Goal: Check status: Check status

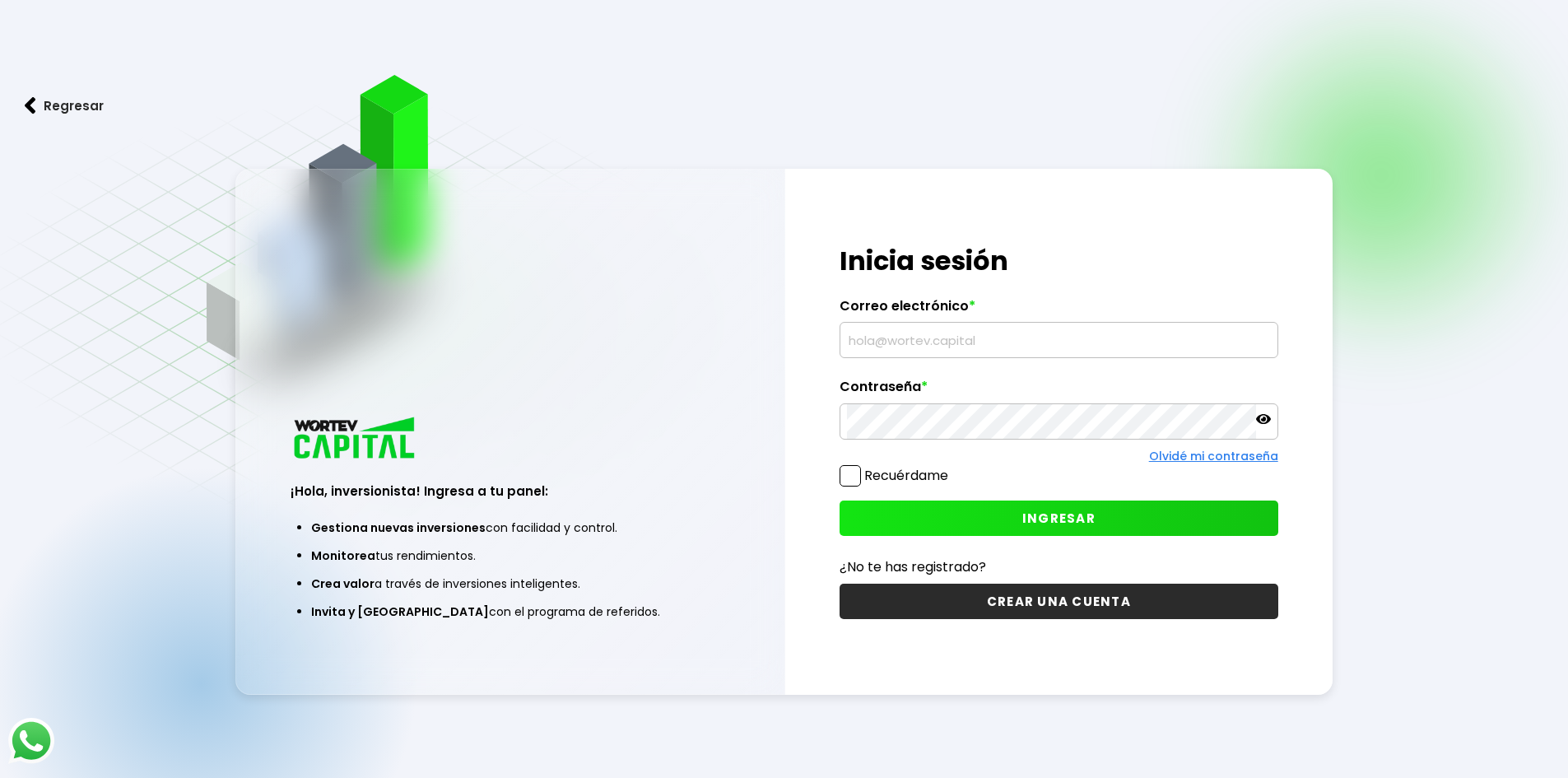
type input "[EMAIL_ADDRESS][DOMAIN_NAME]"
click at [1026, 522] on span "INGRESAR" at bounding box center [1059, 518] width 73 height 17
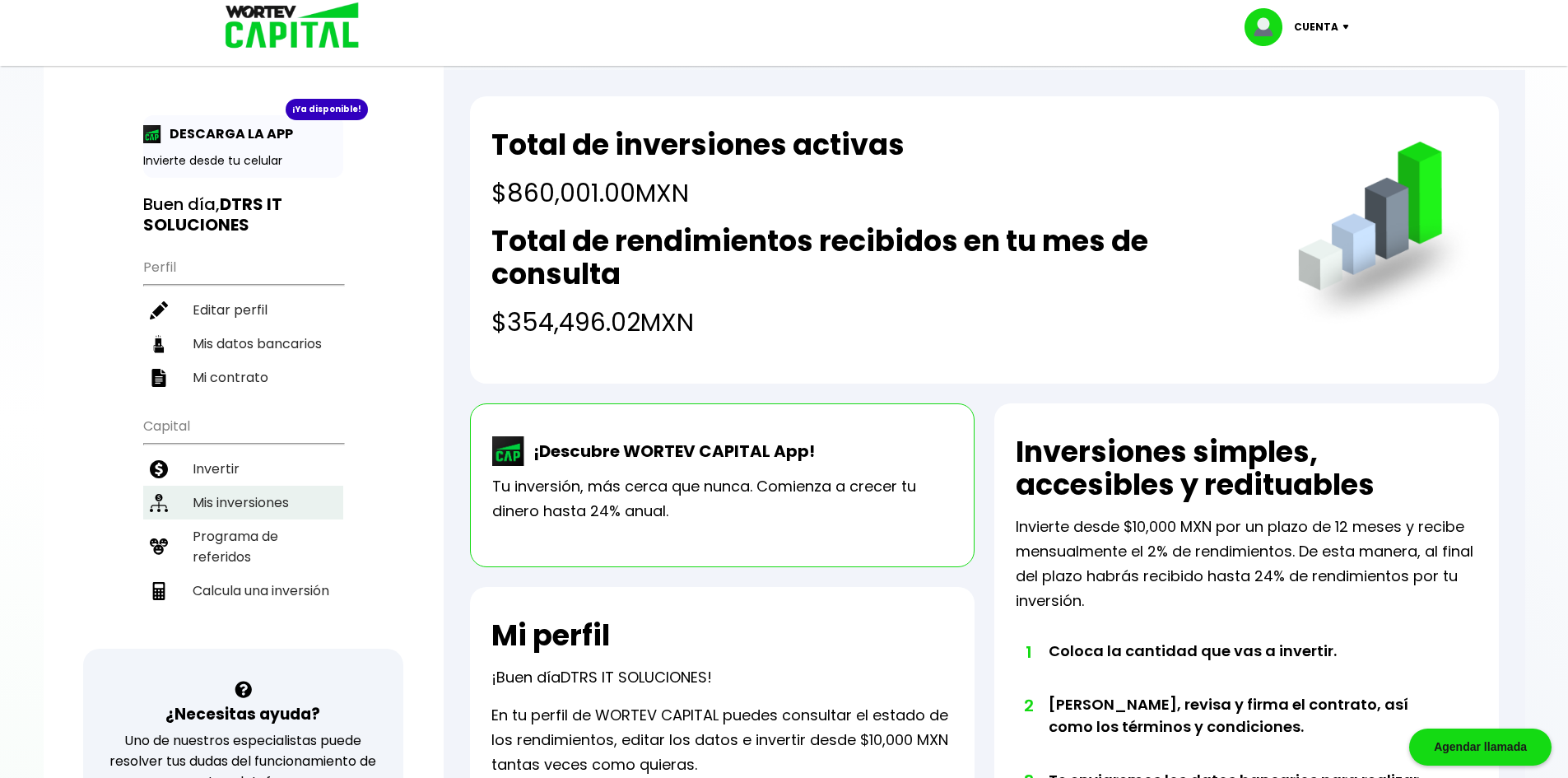
click at [223, 496] on li "Mis inversiones" at bounding box center [244, 501] width 200 height 33
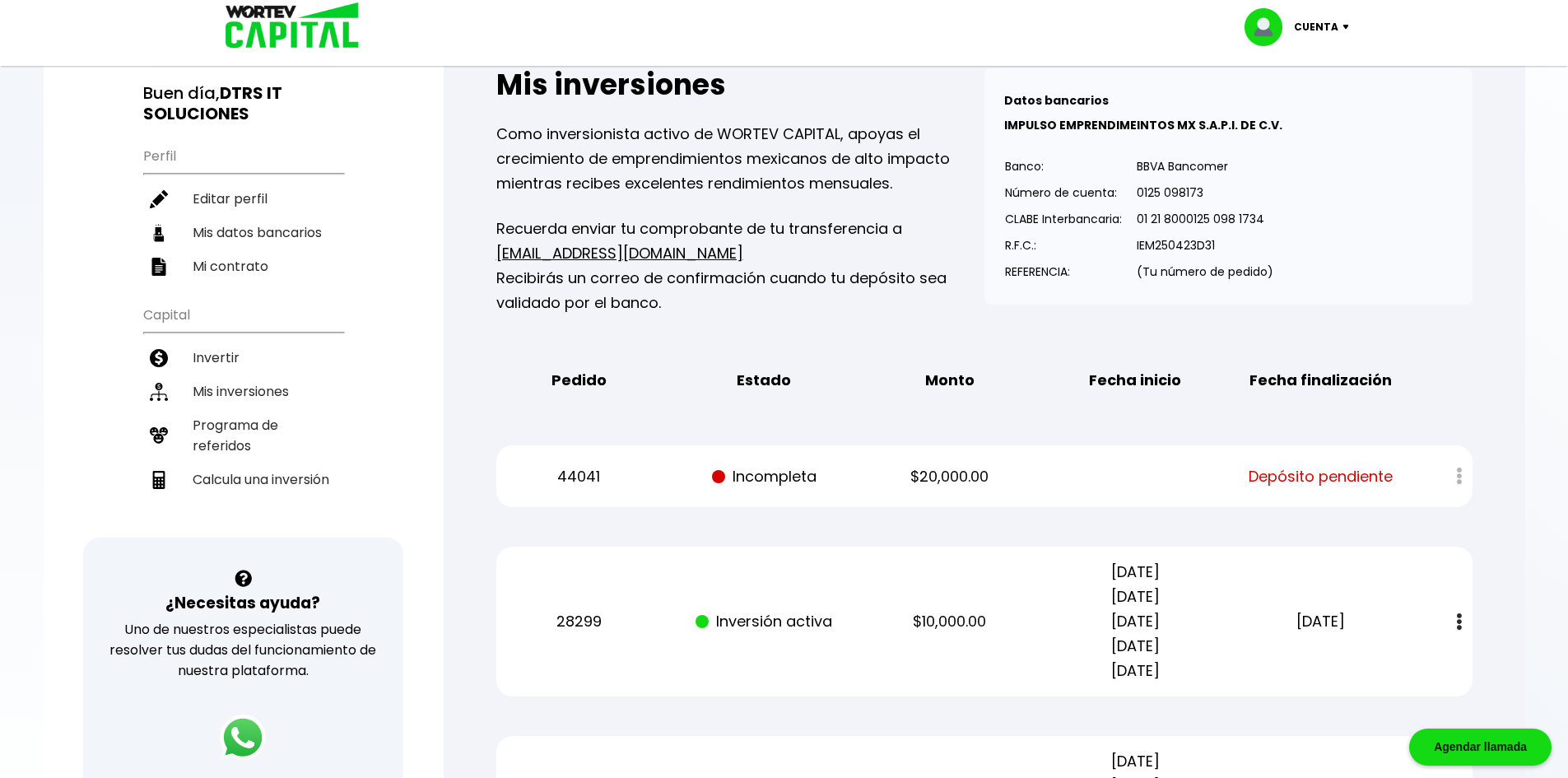
scroll to position [83, 0]
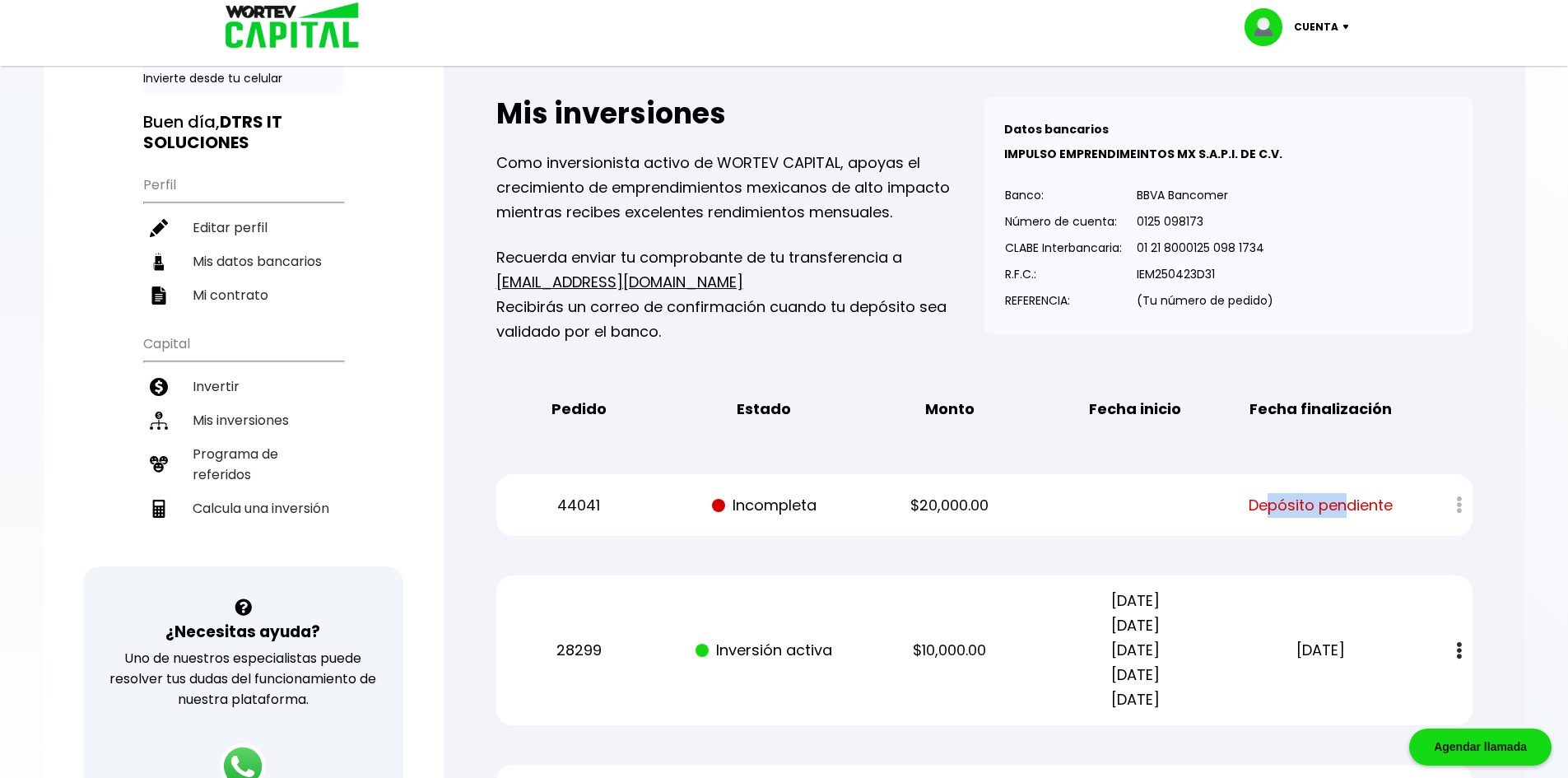
drag, startPoint x: 1313, startPoint y: 501, endPoint x: 1347, endPoint y: 498, distance: 34.1
click at [1347, 498] on span "Depósito pendiente" at bounding box center [1321, 505] width 144 height 25
drag, startPoint x: 745, startPoint y: 478, endPoint x: 1049, endPoint y: 540, distance: 310.3
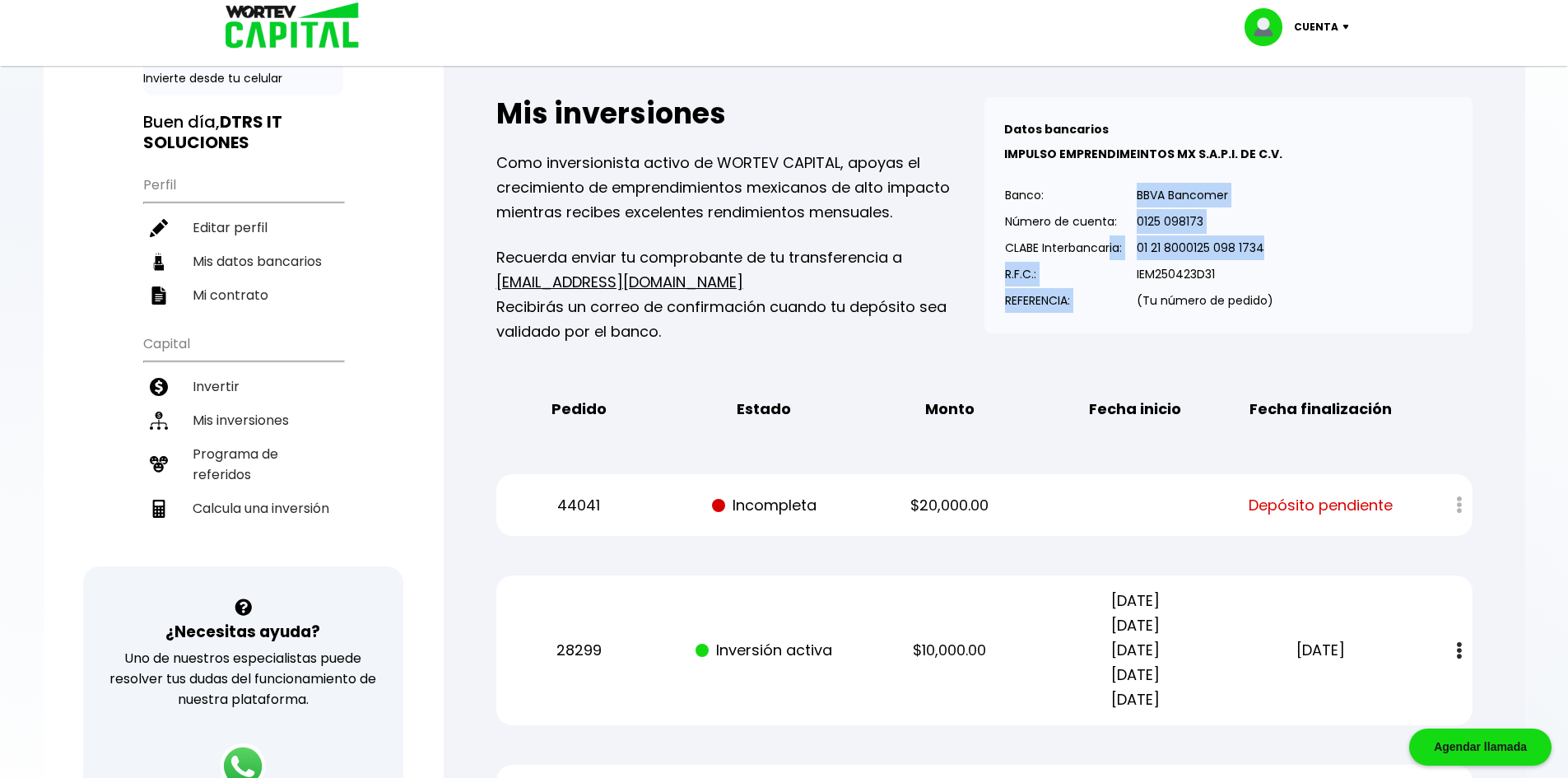
drag, startPoint x: 1280, startPoint y: 243, endPoint x: 1111, endPoint y: 248, distance: 169.1
click at [1111, 248] on div "Datos bancarios VER MENOS IMPULSO EMPRENDIMEINTOS MX S.A.P.I. DE C.V. Banco: Nú…" at bounding box center [1228, 215] width 488 height 236
click at [1147, 250] on p "01 21 8000125 098 1734" at bounding box center [1205, 247] width 137 height 25
drag, startPoint x: 1139, startPoint y: 248, endPoint x: 1263, endPoint y: 254, distance: 124.1
click at [1263, 254] on p "01 21 8000125 098 1734" at bounding box center [1205, 247] width 137 height 25
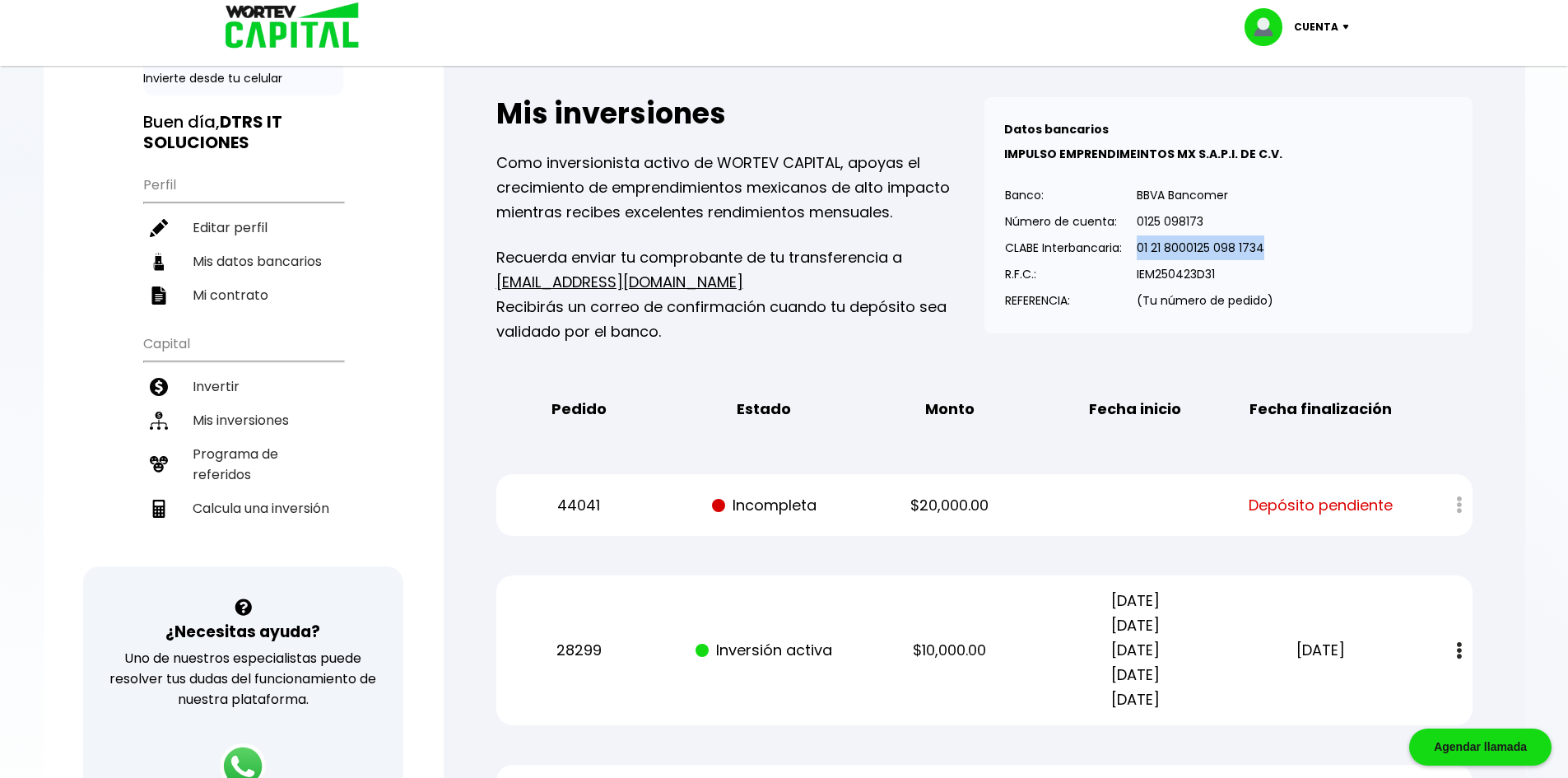
copy p "01 21 8000125 098 1734"
click at [1192, 249] on p "01 21 8000125 098 1734" at bounding box center [1205, 247] width 137 height 25
drag, startPoint x: 1169, startPoint y: 248, endPoint x: 1182, endPoint y: 249, distance: 13.0
click at [1182, 249] on p "01 21 8000125 098 1734" at bounding box center [1205, 247] width 137 height 25
click at [1182, 251] on p "01 21 8000125 098 1734" at bounding box center [1205, 247] width 137 height 25
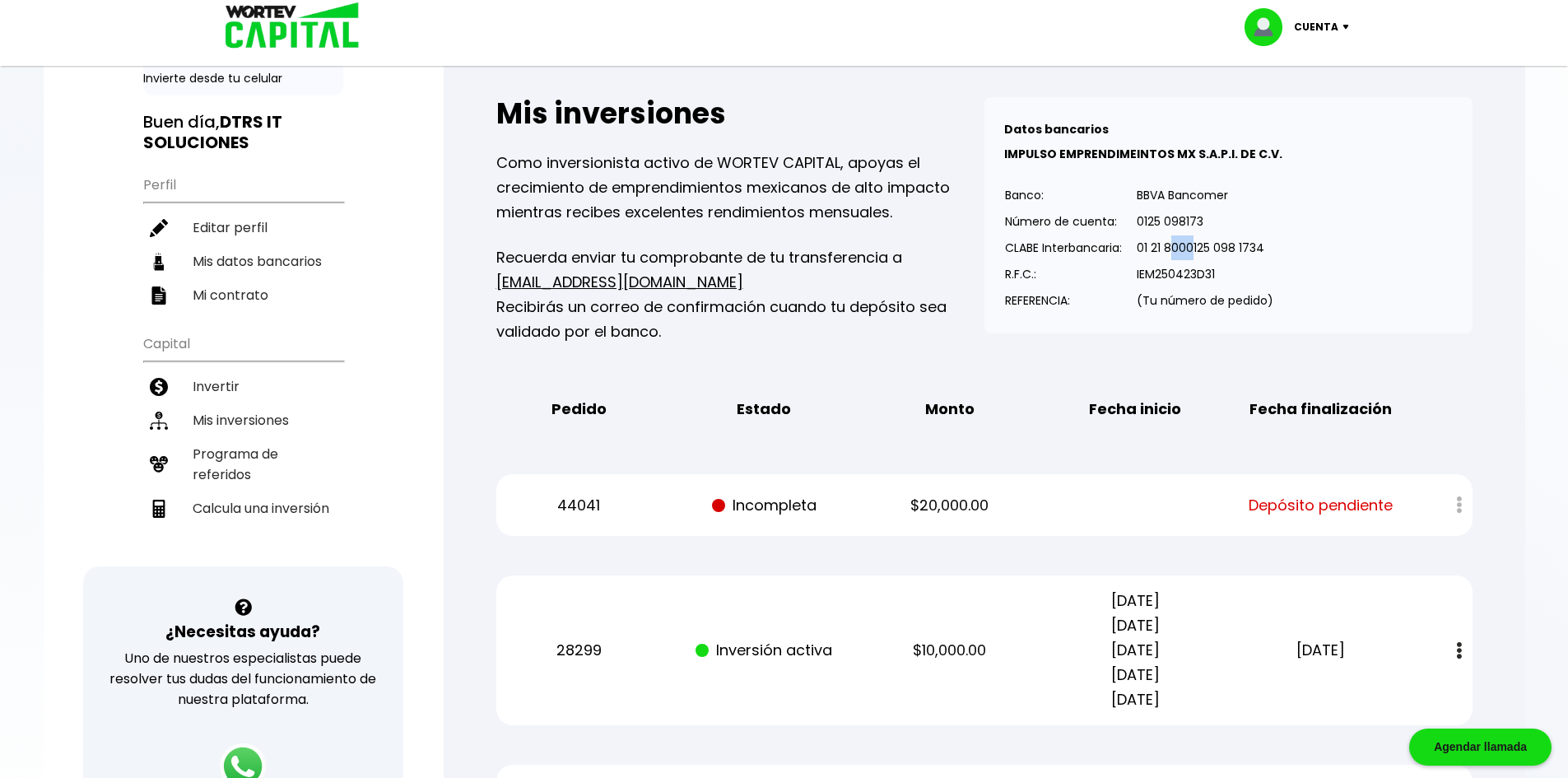
drag, startPoint x: 1170, startPoint y: 250, endPoint x: 1194, endPoint y: 250, distance: 24.0
click at [1194, 249] on p "01 21 8000125 098 1734" at bounding box center [1205, 247] width 137 height 25
click at [1267, 243] on p "01 21 8000125 098 1734" at bounding box center [1205, 247] width 137 height 25
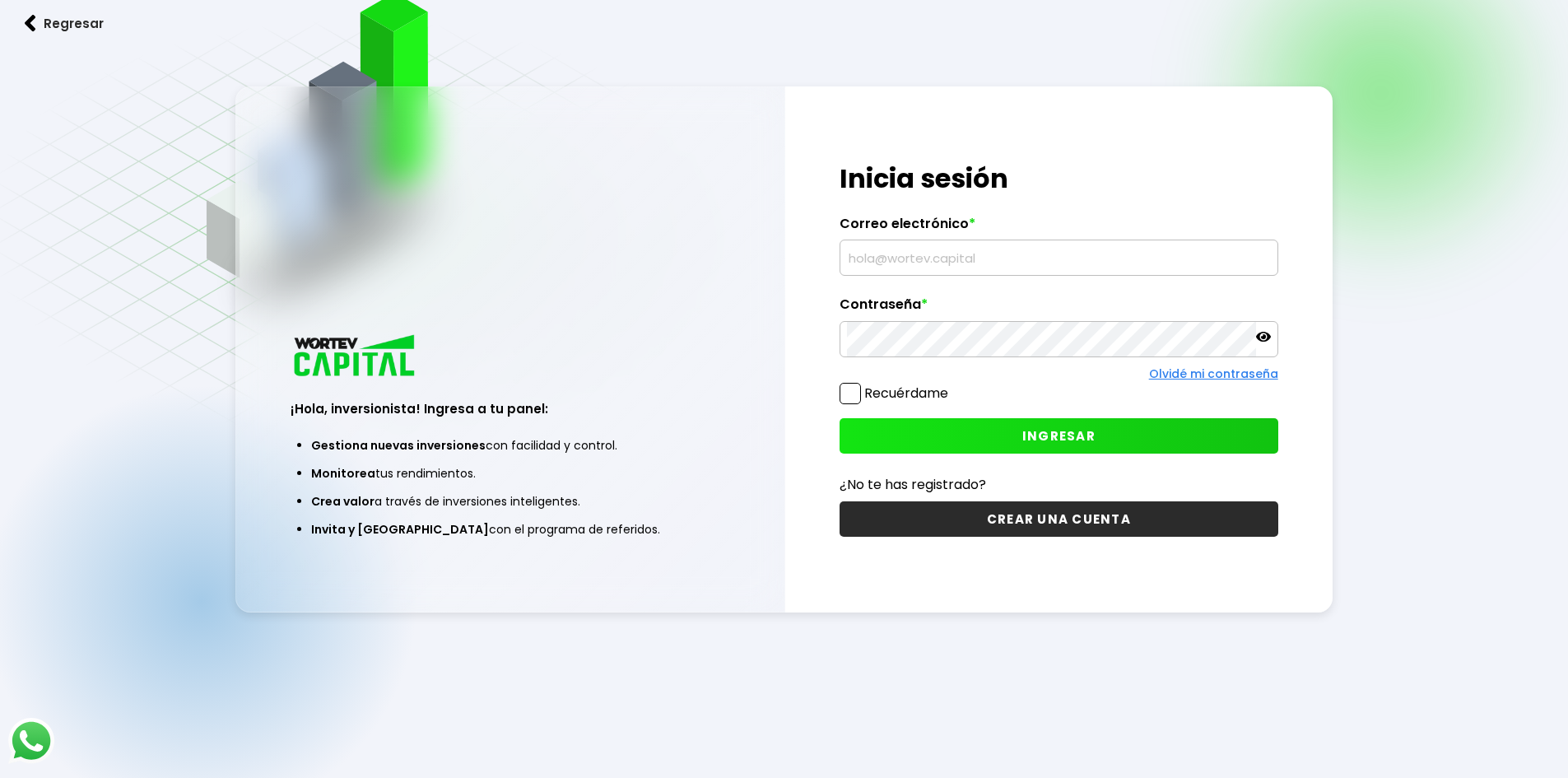
type input "[EMAIL_ADDRESS][DOMAIN_NAME]"
click at [1052, 420] on button "INGRESAR" at bounding box center [1059, 436] width 439 height 35
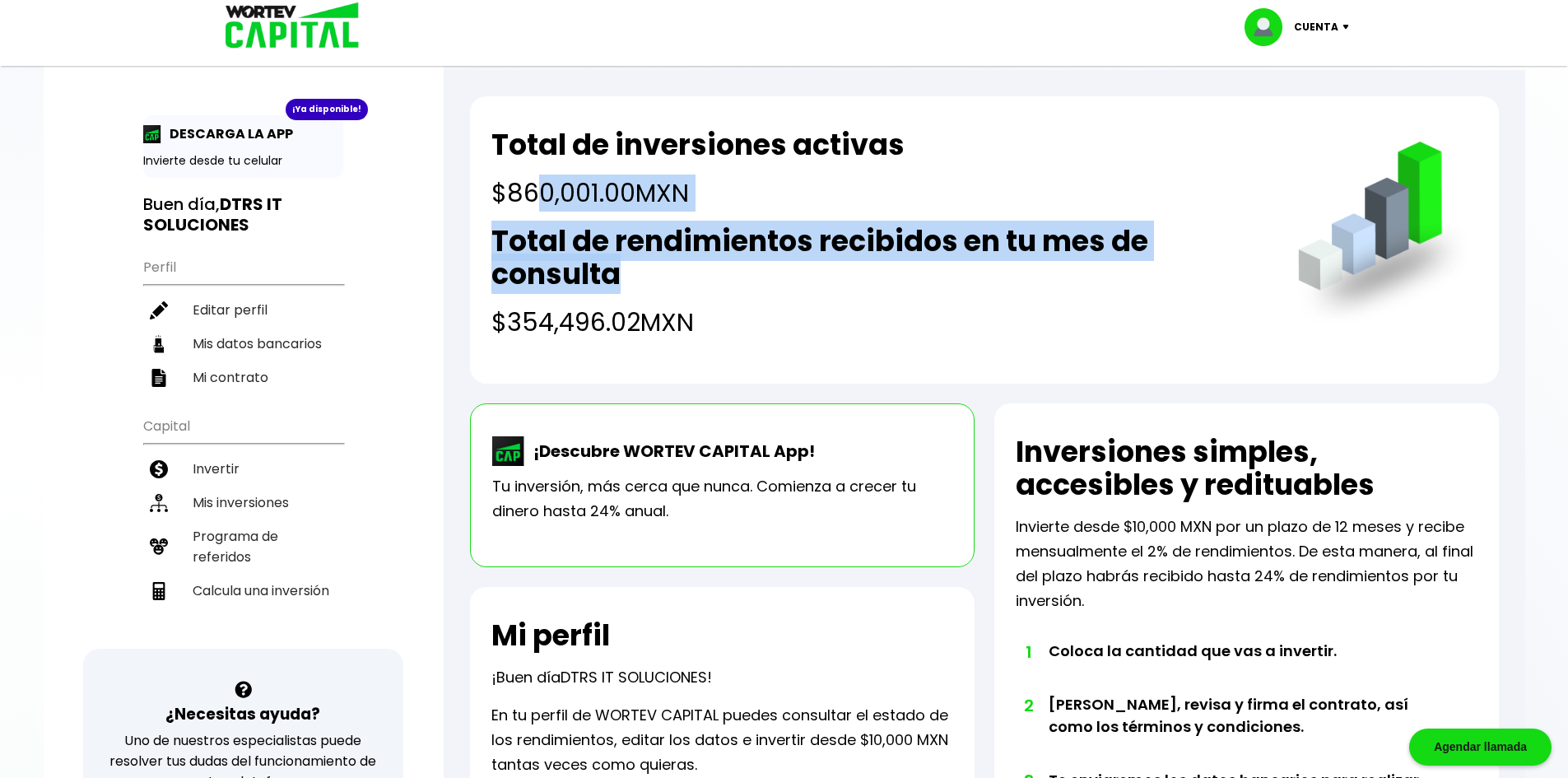
drag, startPoint x: 693, startPoint y: 222, endPoint x: 950, endPoint y: 352, distance: 288.0
click at [896, 302] on div "Total de inversiones activas $860,001.00 MXN Total de rendimientos recibidos en…" at bounding box center [878, 234] width 773 height 212
click at [248, 466] on li "Invertir" at bounding box center [244, 468] width 200 height 33
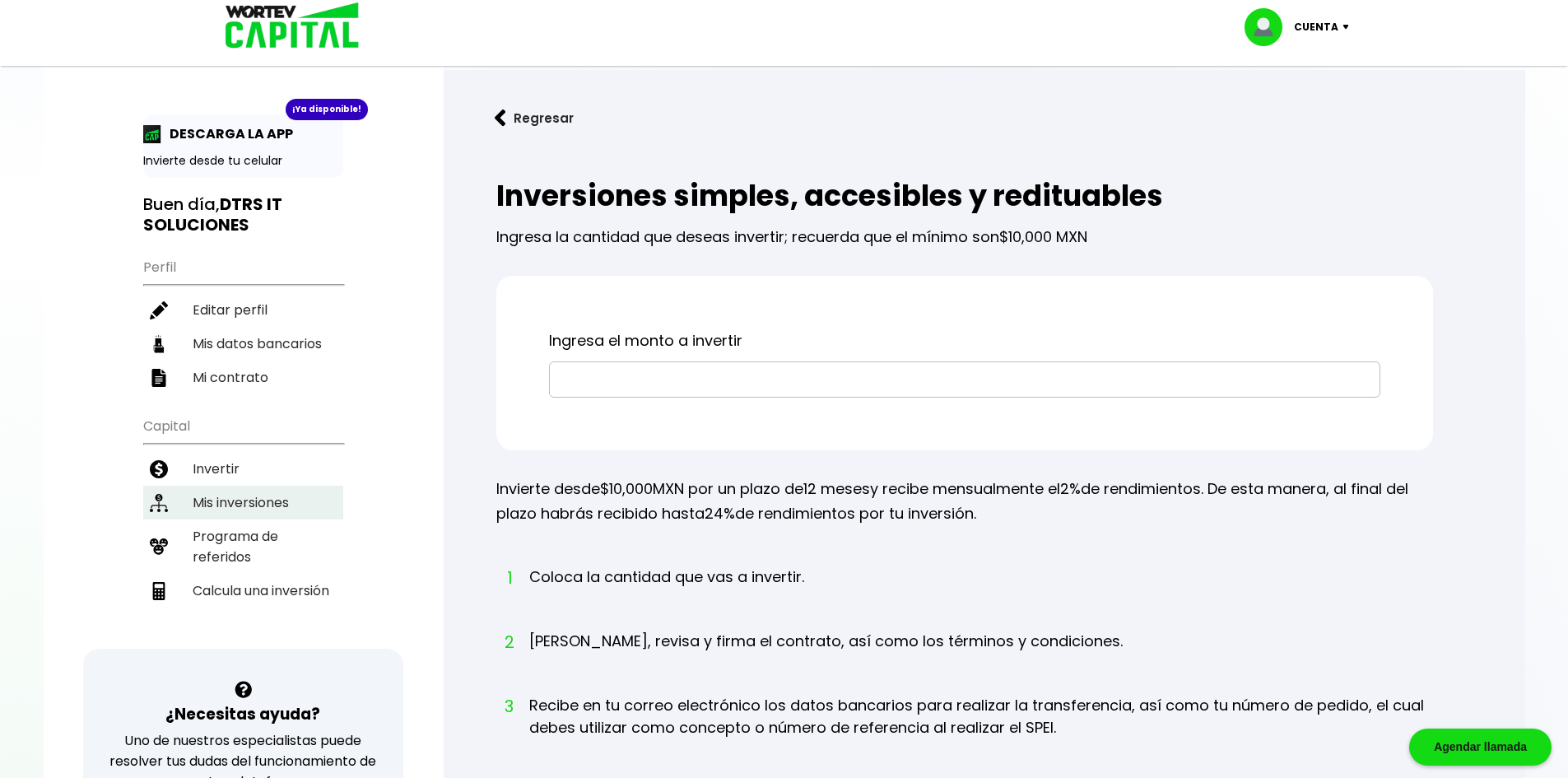
click at [242, 506] on li "Mis inversiones" at bounding box center [244, 501] width 200 height 33
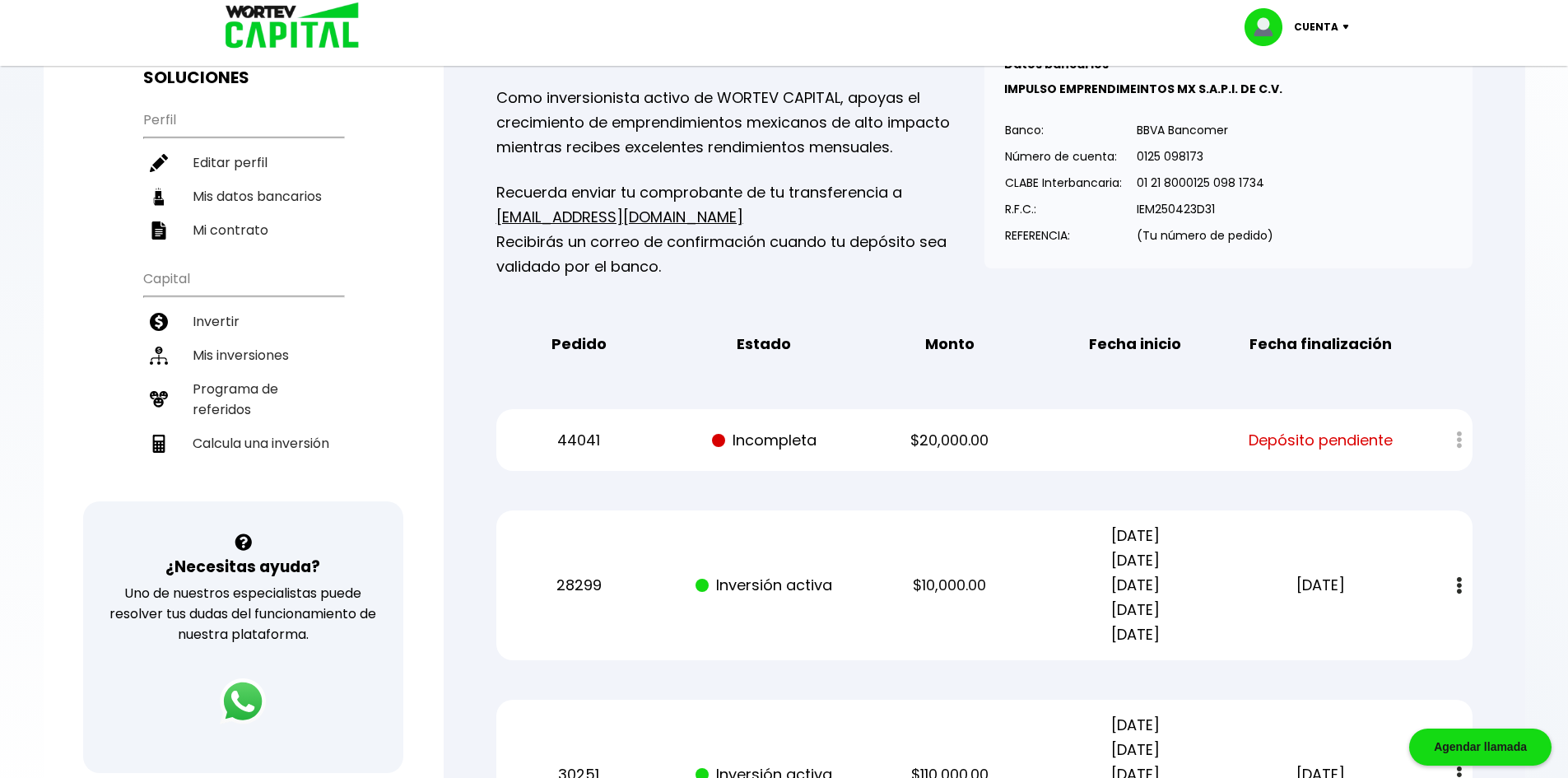
scroll to position [165, 0]
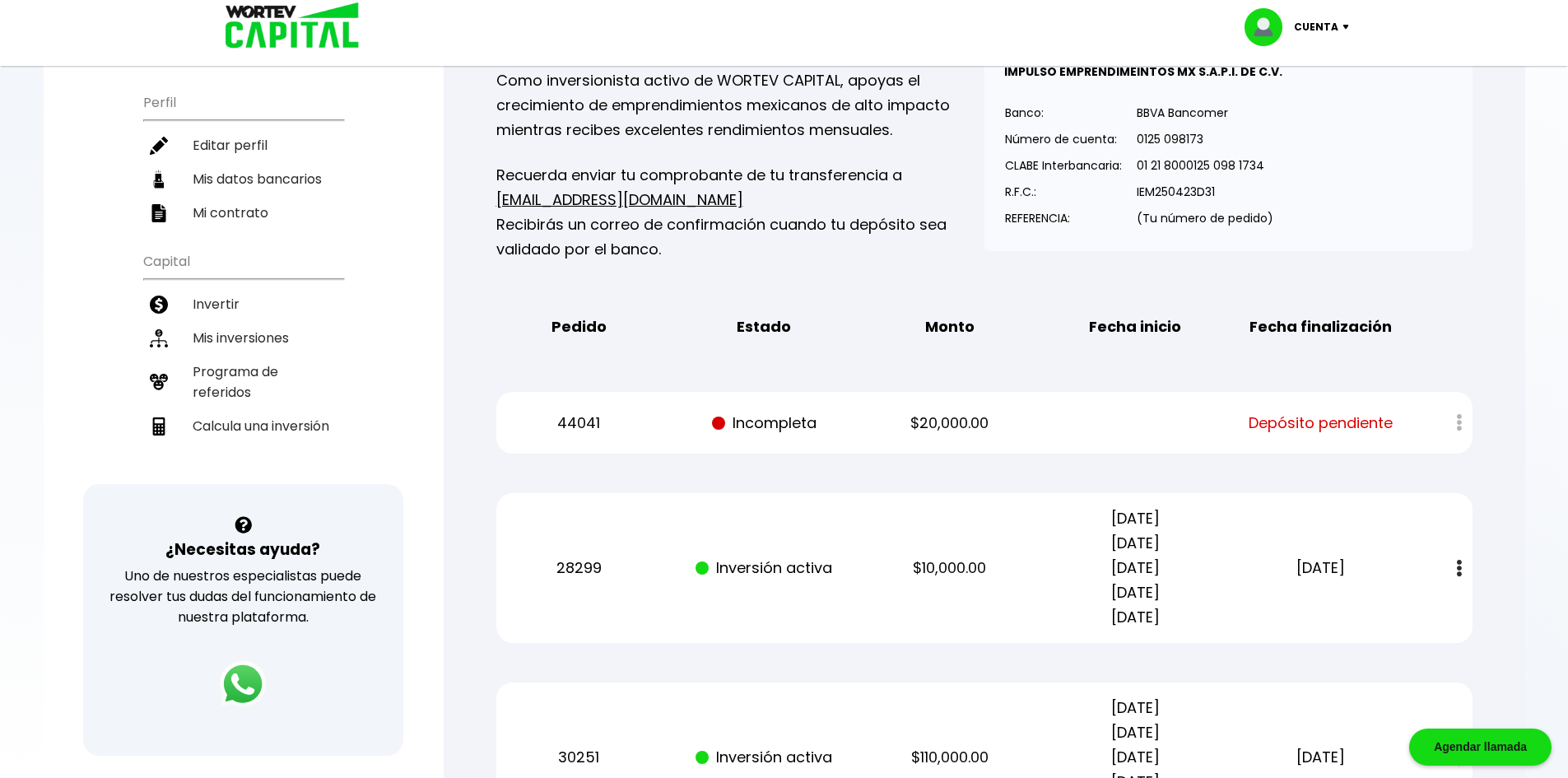
click at [1460, 424] on div at bounding box center [1447, 422] width 49 height 35
drag, startPoint x: 1027, startPoint y: 426, endPoint x: 1081, endPoint y: 426, distance: 54.0
click at [1081, 426] on div "44041 Incompleta $20,000.00 Depósito pendiente" at bounding box center [985, 422] width 976 height 62
click at [1036, 429] on div "44041 Incompleta $20,000.00 Depósito pendiente" at bounding box center [985, 422] width 976 height 62
drag, startPoint x: 1042, startPoint y: 190, endPoint x: 1091, endPoint y: 377, distance: 193.3
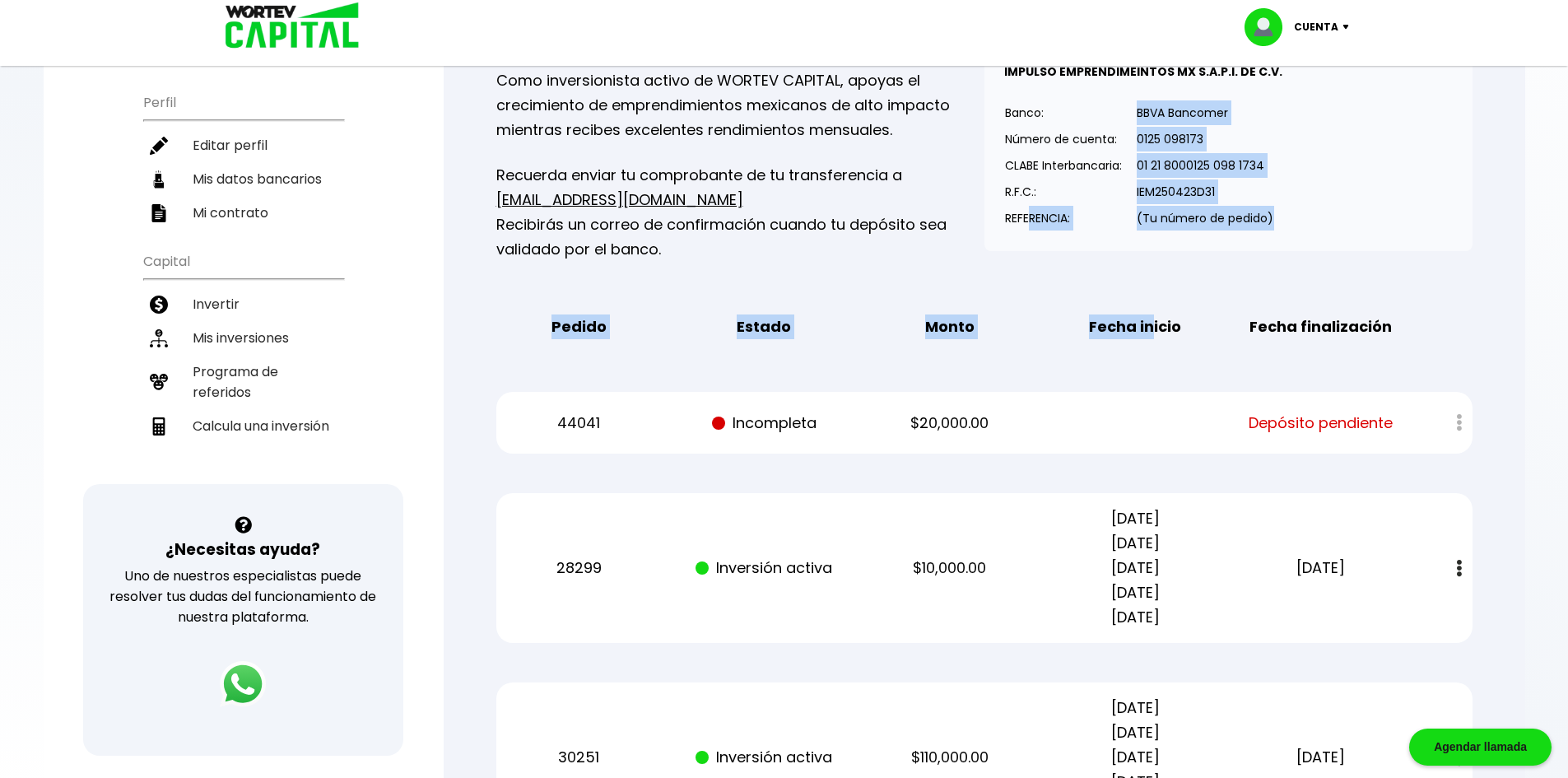
drag, startPoint x: 1028, startPoint y: 205, endPoint x: 1157, endPoint y: 294, distance: 156.7
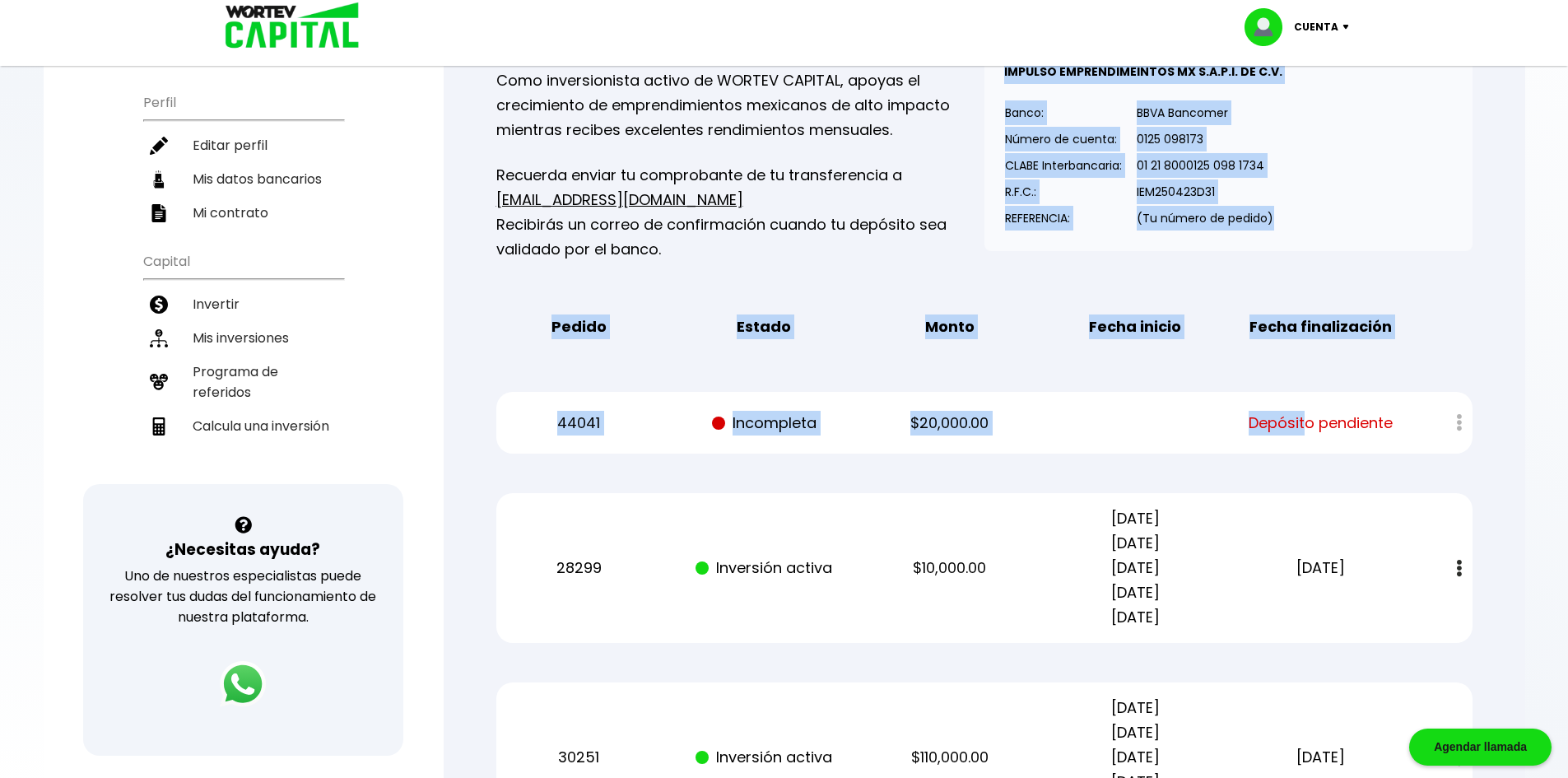
drag, startPoint x: 1078, startPoint y: 338, endPoint x: 901, endPoint y: 223, distance: 211.1
click at [1029, 211] on p "REFERENCIA:" at bounding box center [1063, 218] width 117 height 25
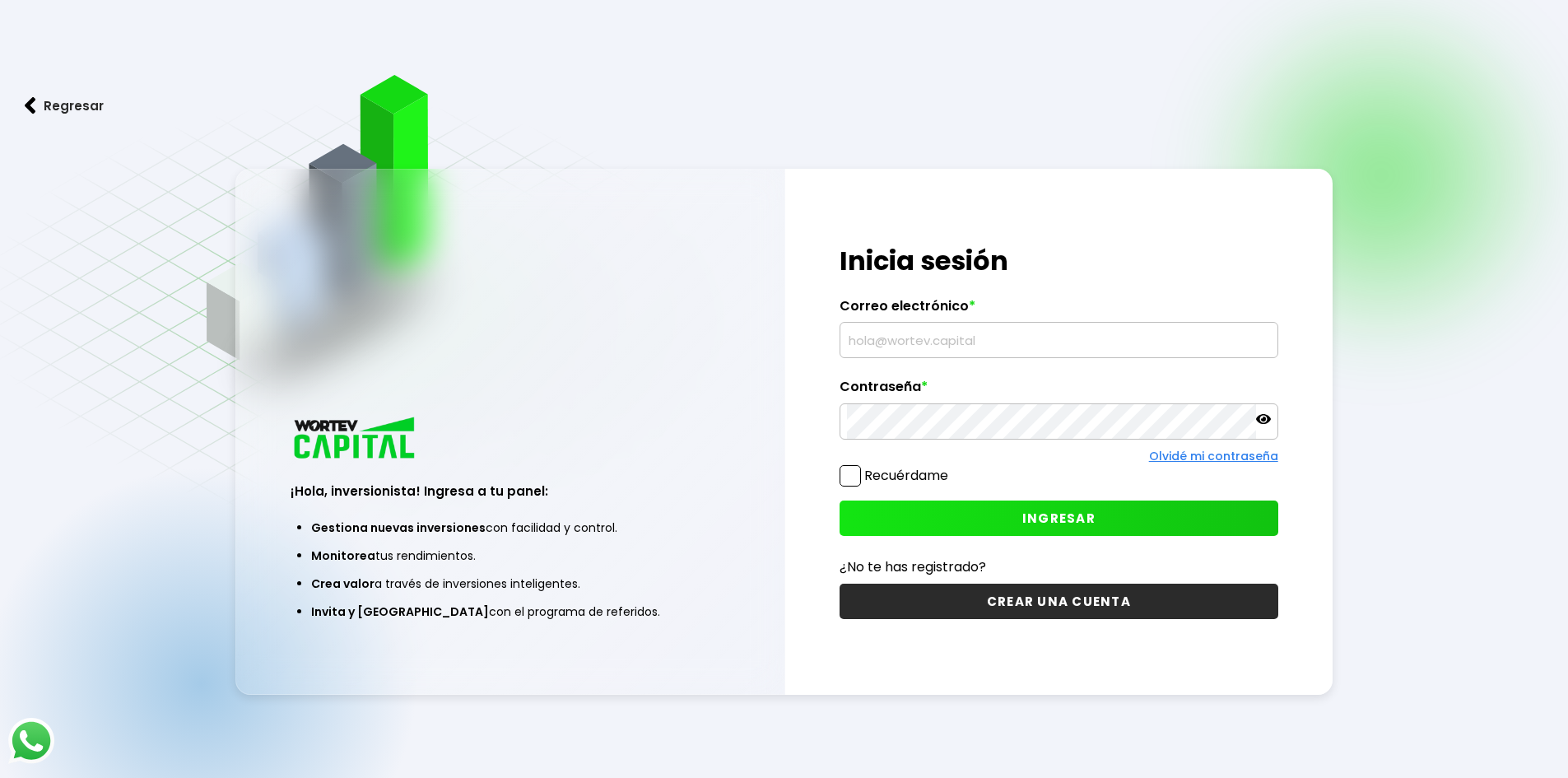
type input "[EMAIL_ADDRESS][DOMAIN_NAME]"
click at [1028, 514] on span "INGRESAR" at bounding box center [1059, 518] width 73 height 17
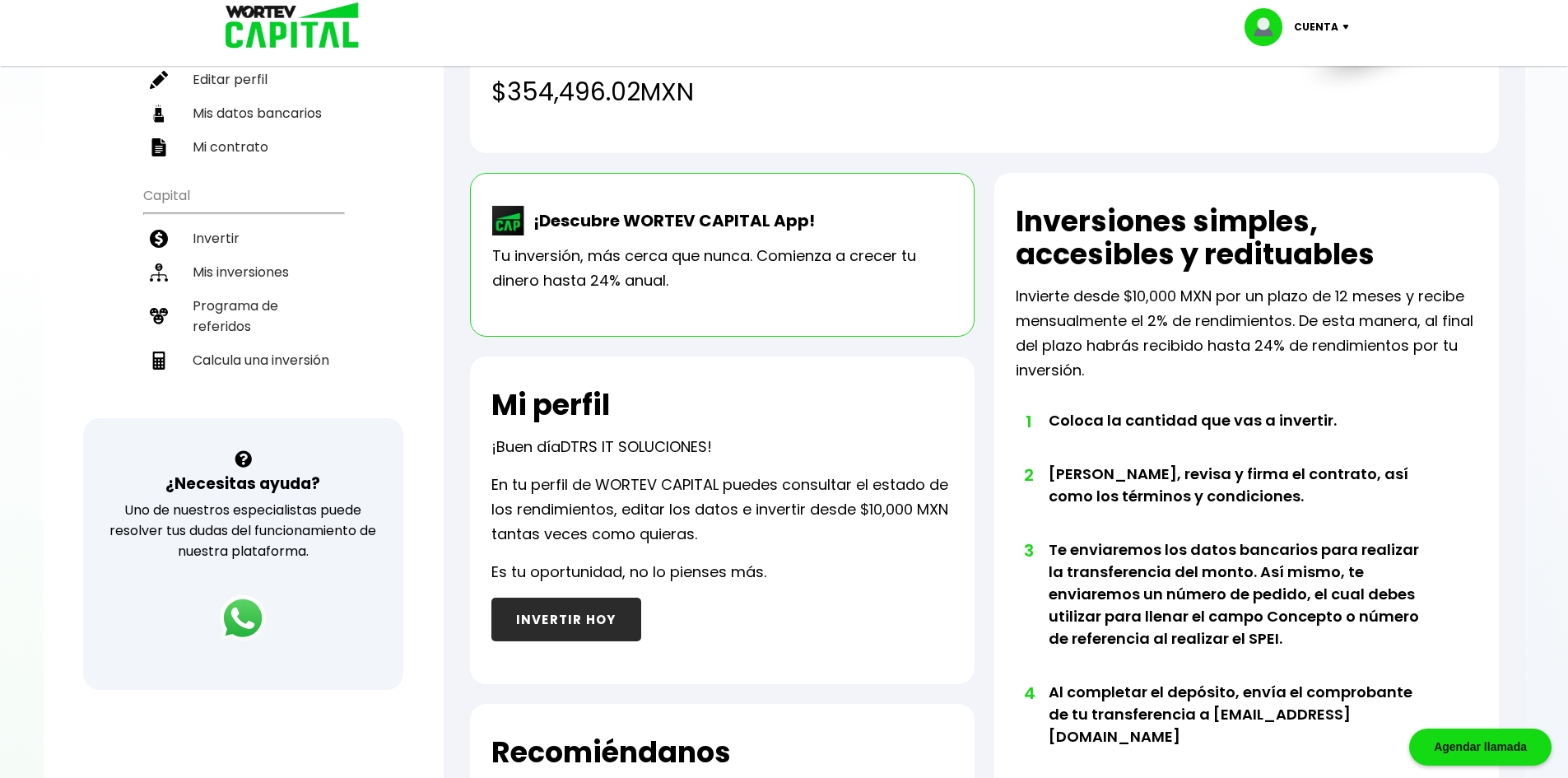
scroll to position [247, 0]
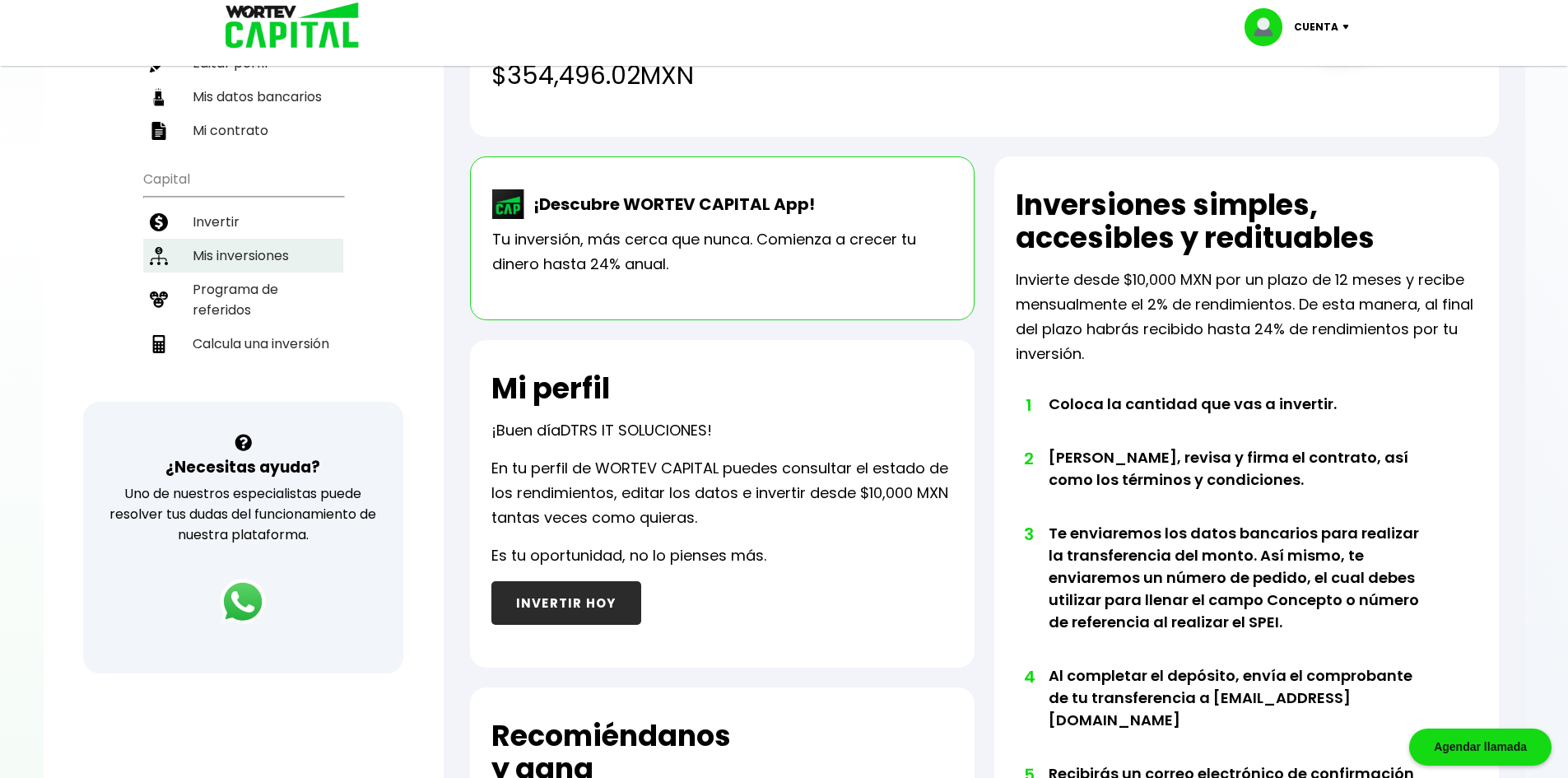
click at [235, 261] on li "Mis inversiones" at bounding box center [244, 255] width 200 height 33
